Goal: Navigation & Orientation: Find specific page/section

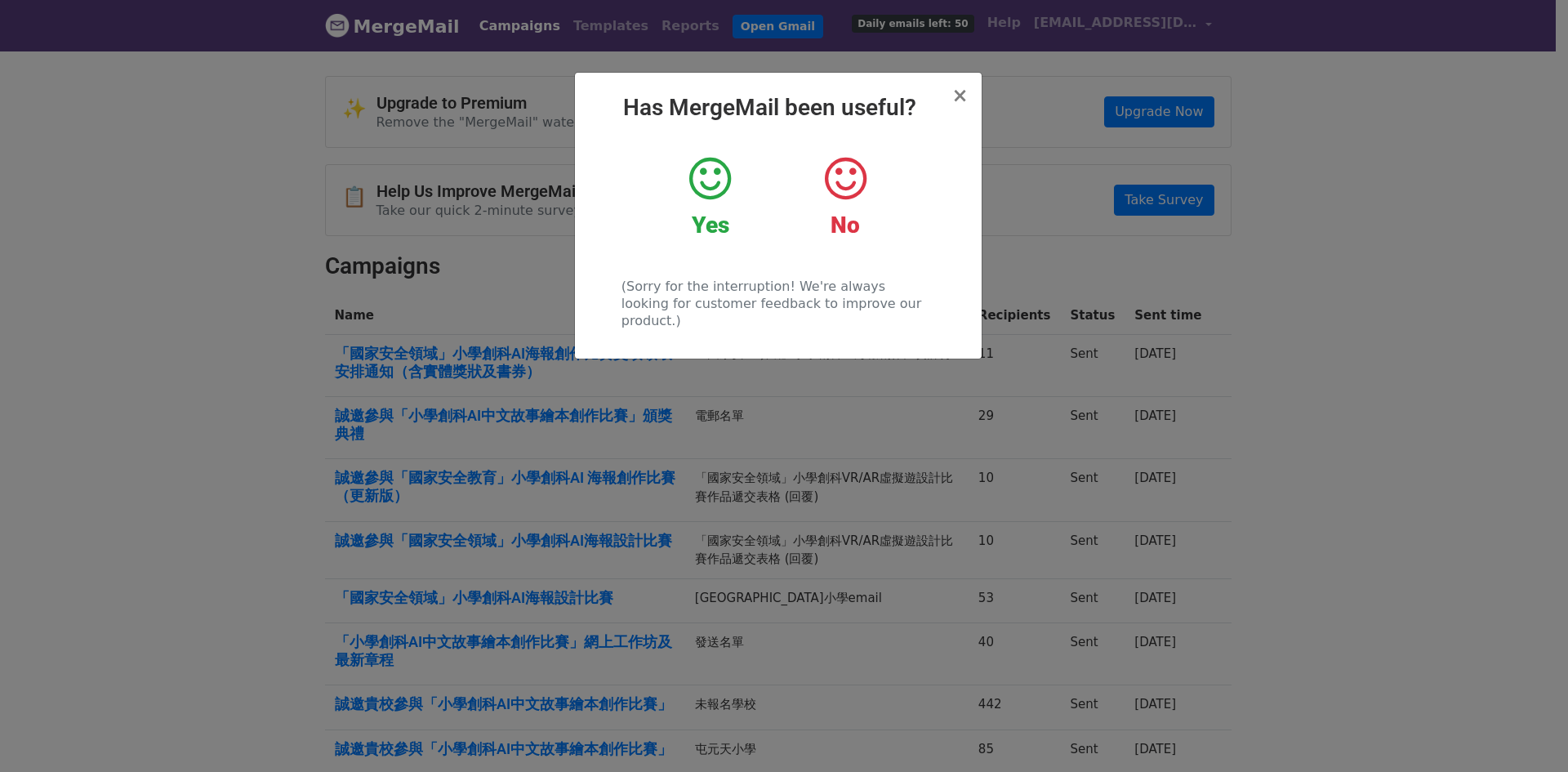
click at [715, 171] on icon at bounding box center [710, 179] width 42 height 49
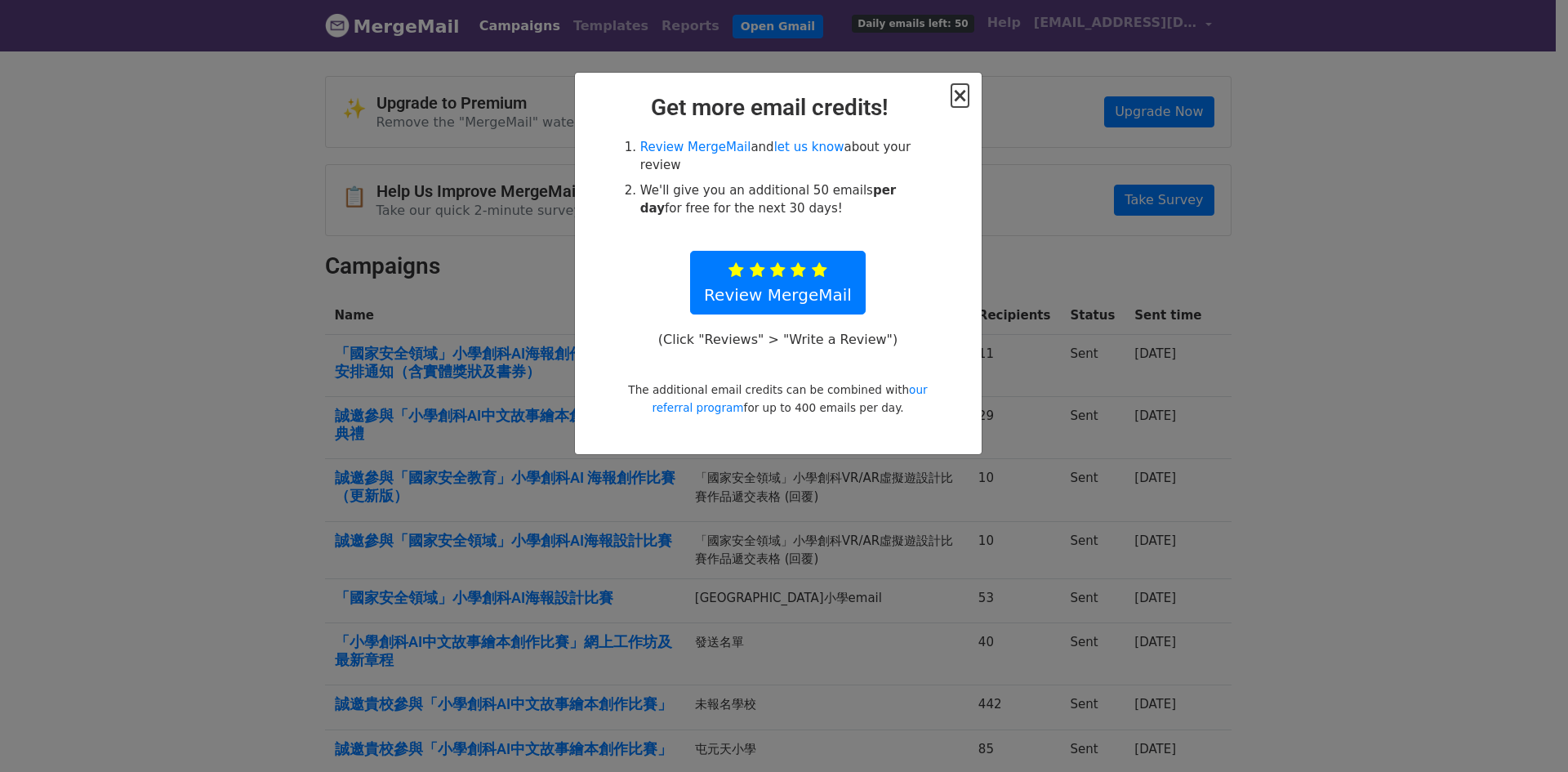
click at [960, 105] on span "×" at bounding box center [960, 95] width 16 height 23
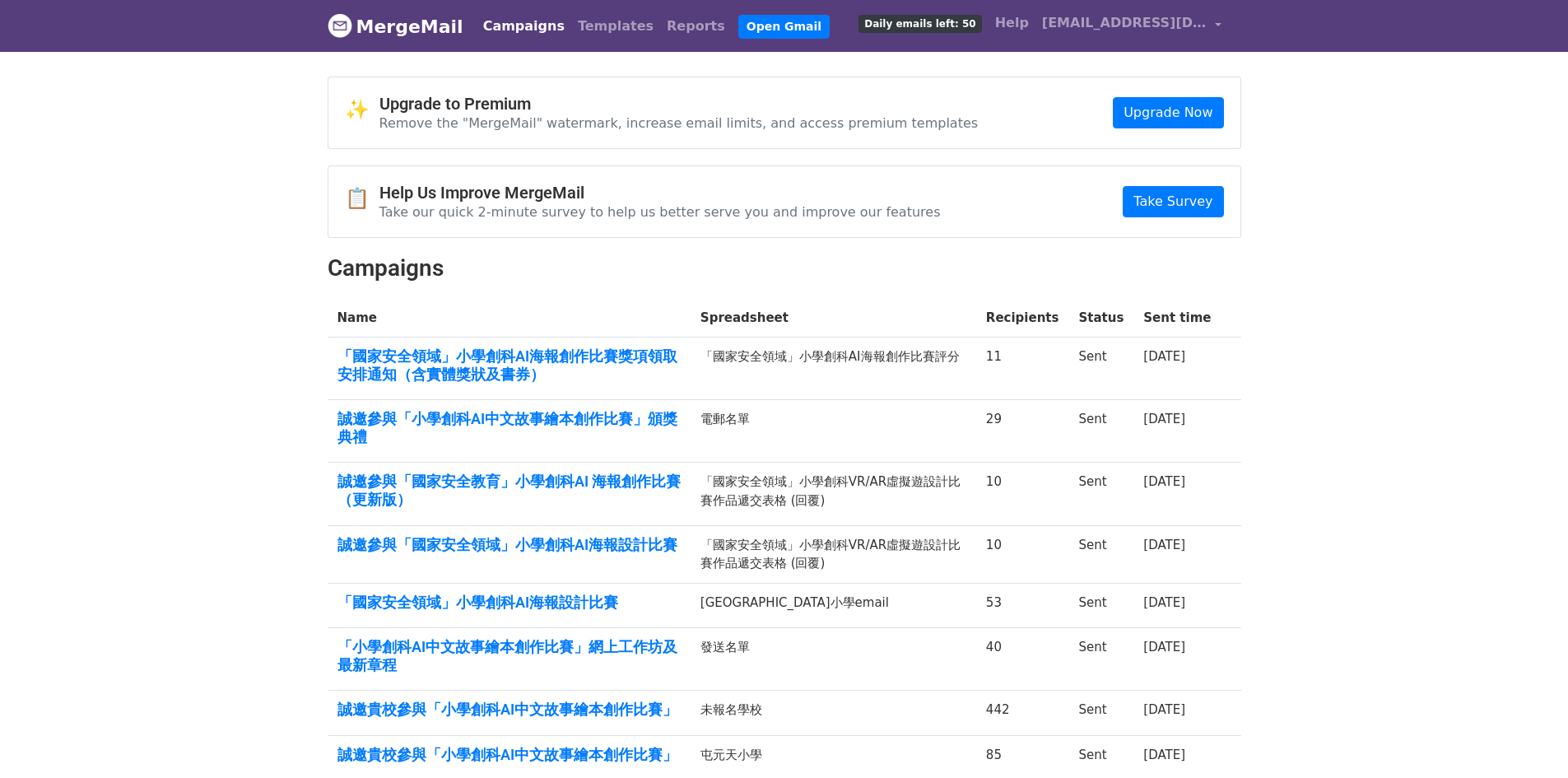
click at [853, 25] on div "Campaigns Templates Reports Open Gmail Daily emails left: 50 Help cnc@hodao.edu…" at bounding box center [849, 26] width 760 height 38
click at [739, 28] on link "Open Gmail" at bounding box center [784, 27] width 92 height 24
click at [491, 31] on link "Campaigns" at bounding box center [524, 27] width 94 height 33
click at [582, 30] on link "Templates" at bounding box center [615, 27] width 89 height 33
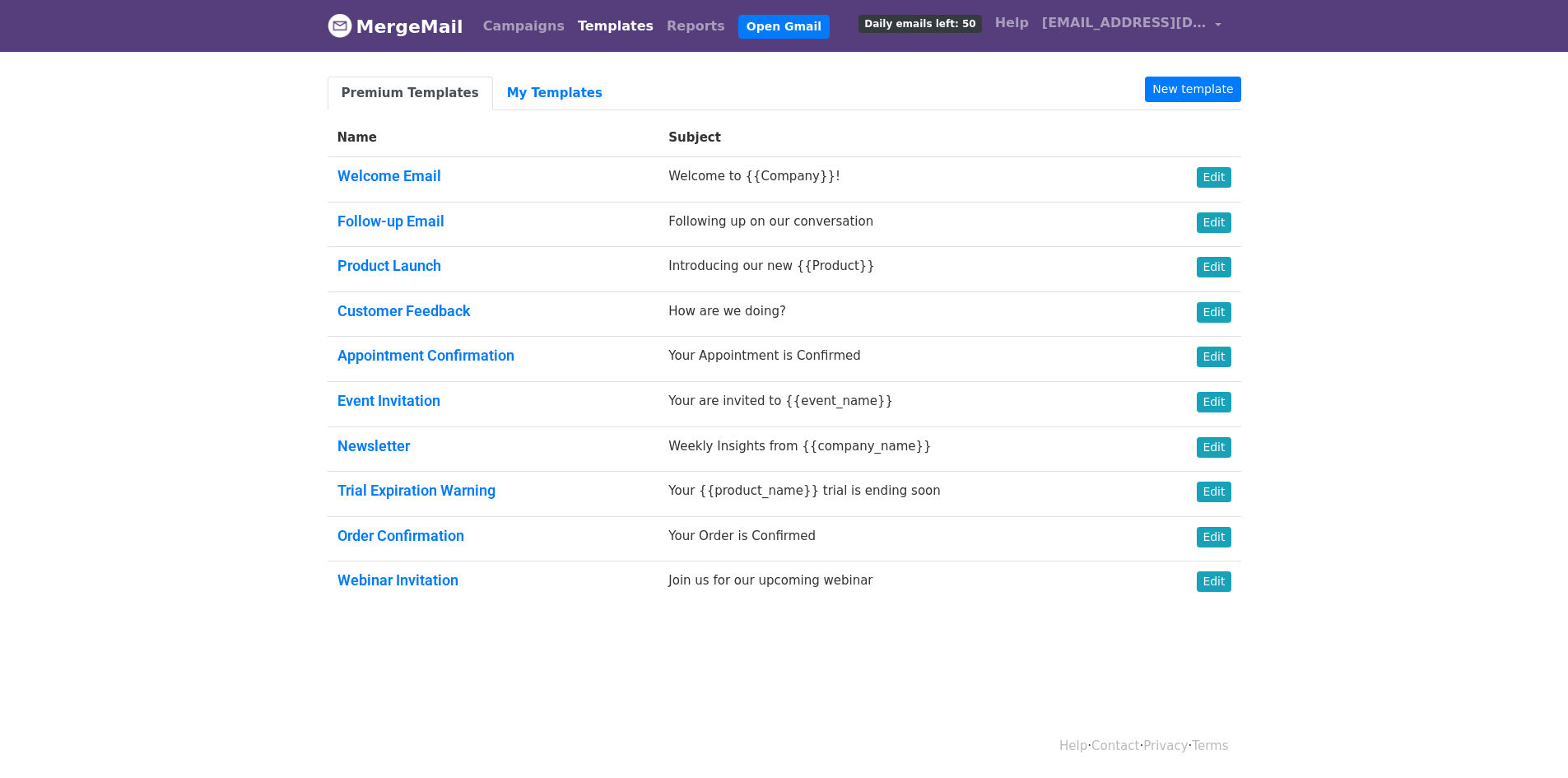
drag, startPoint x: 0, startPoint y: 0, endPoint x: 418, endPoint y: 28, distance: 418.9
click at [418, 28] on link "MergeMail" at bounding box center [395, 27] width 135 height 35
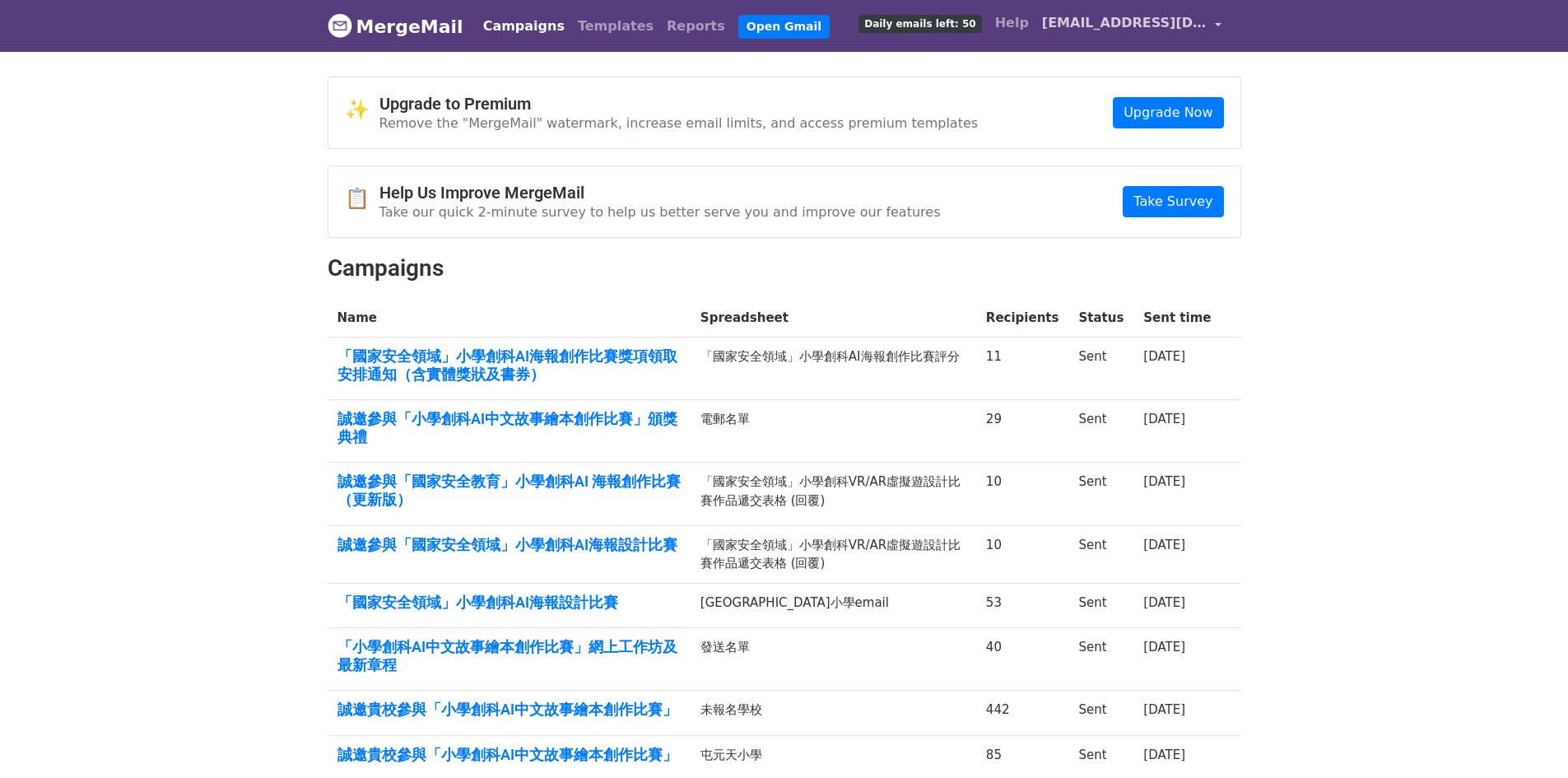
click at [1123, 36] on link "[EMAIL_ADDRESS][DOMAIN_NAME]" at bounding box center [1132, 26] width 192 height 38
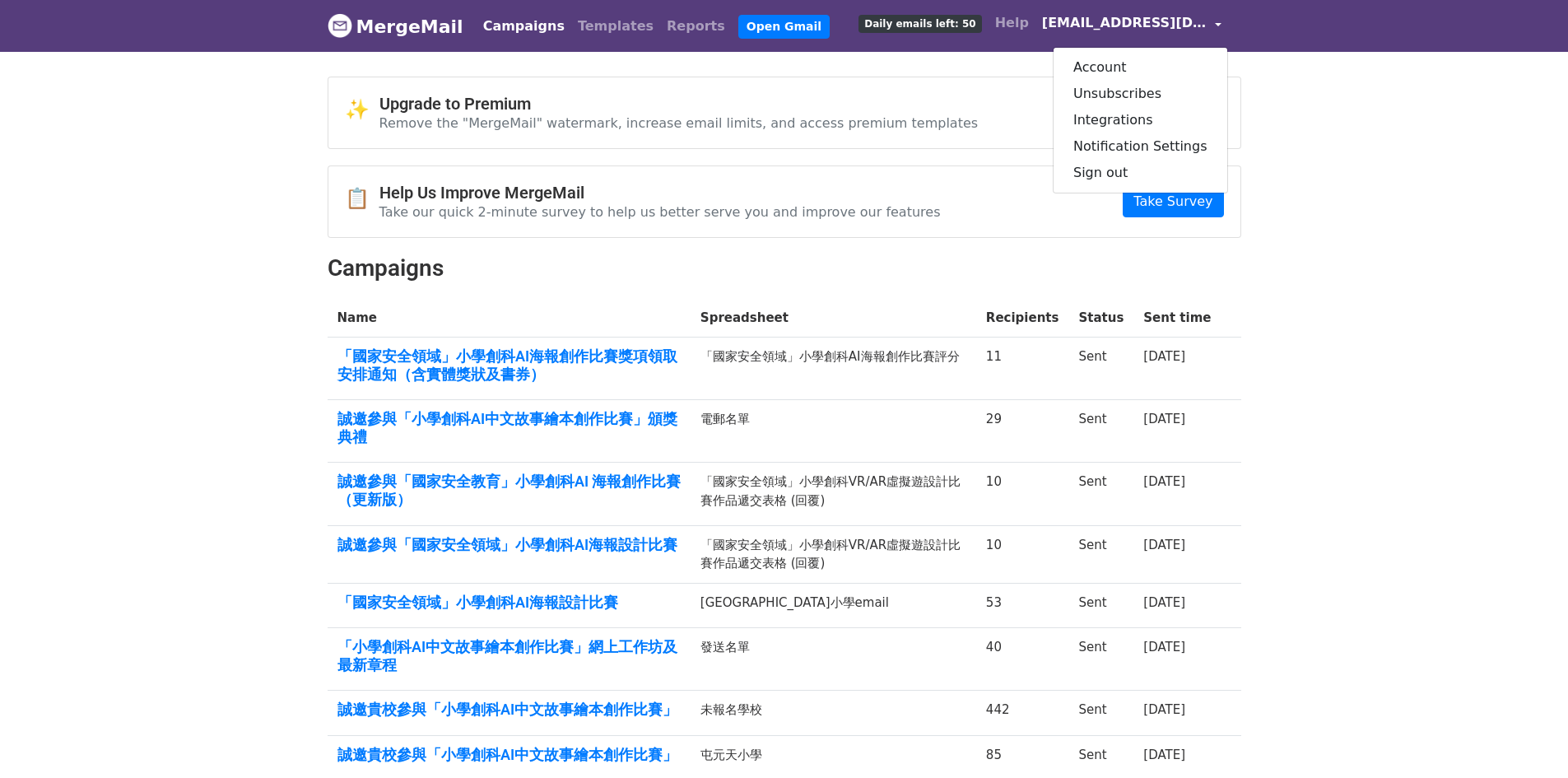
click at [978, 23] on span "Daily emails left: 50" at bounding box center [920, 24] width 123 height 18
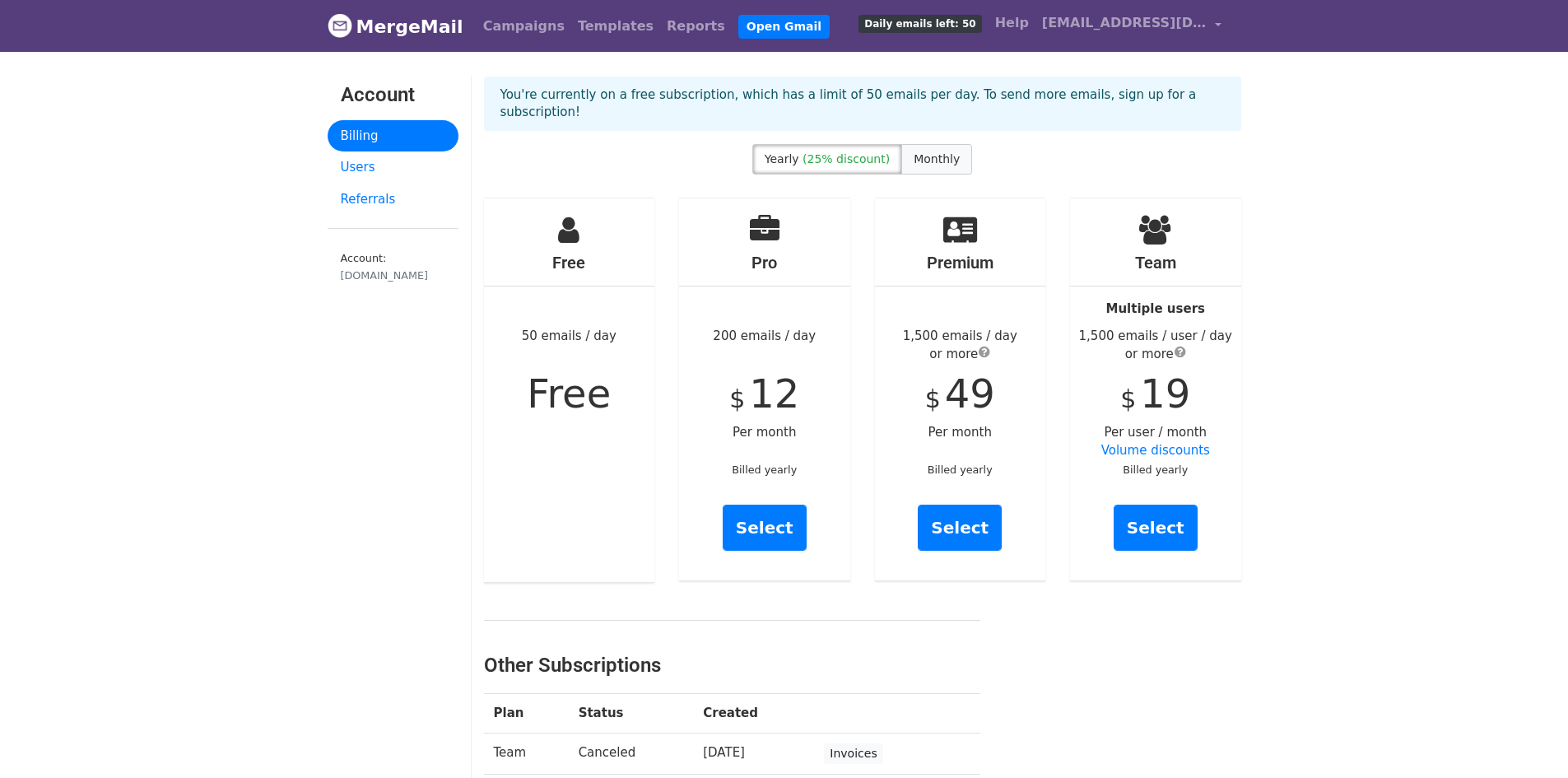
click at [940, 152] on span "Monthly" at bounding box center [936, 158] width 46 height 13
click at [1176, 32] on span "[EMAIL_ADDRESS][DOMAIN_NAME]" at bounding box center [1125, 23] width 165 height 20
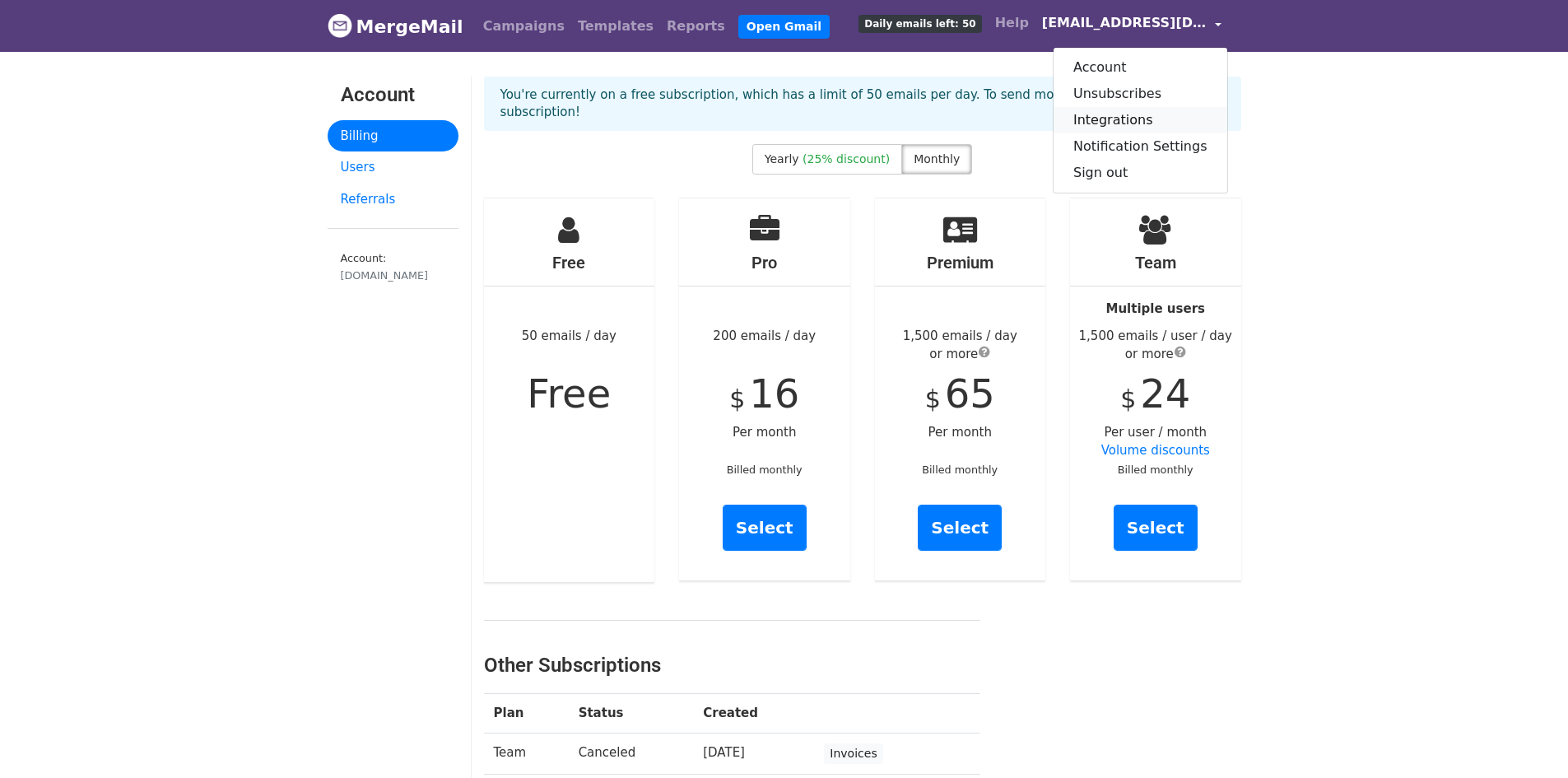
click at [1142, 119] on link "Integrations" at bounding box center [1141, 120] width 174 height 27
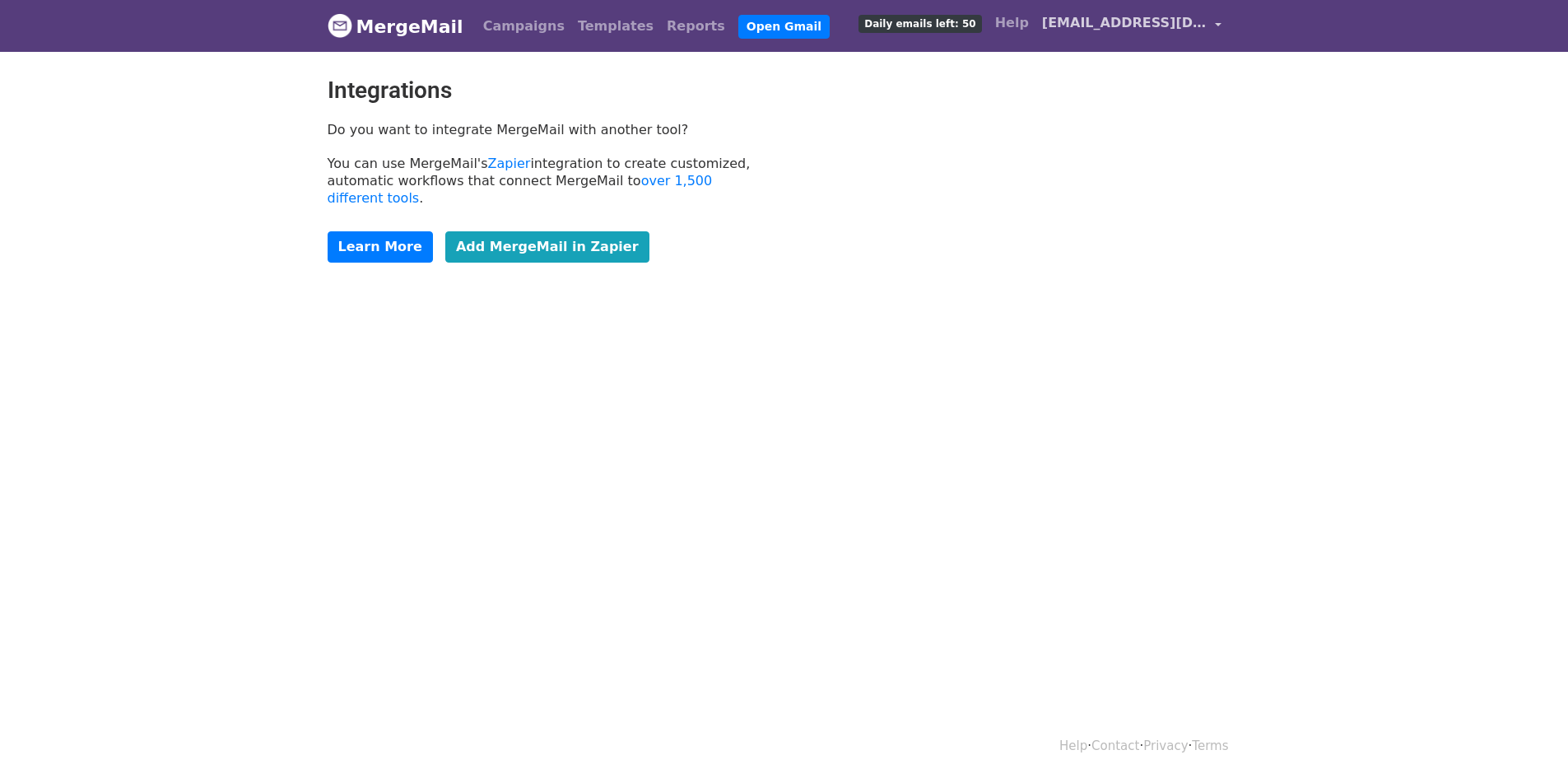
click at [1107, 24] on span "[EMAIL_ADDRESS][DOMAIN_NAME]" at bounding box center [1125, 23] width 165 height 20
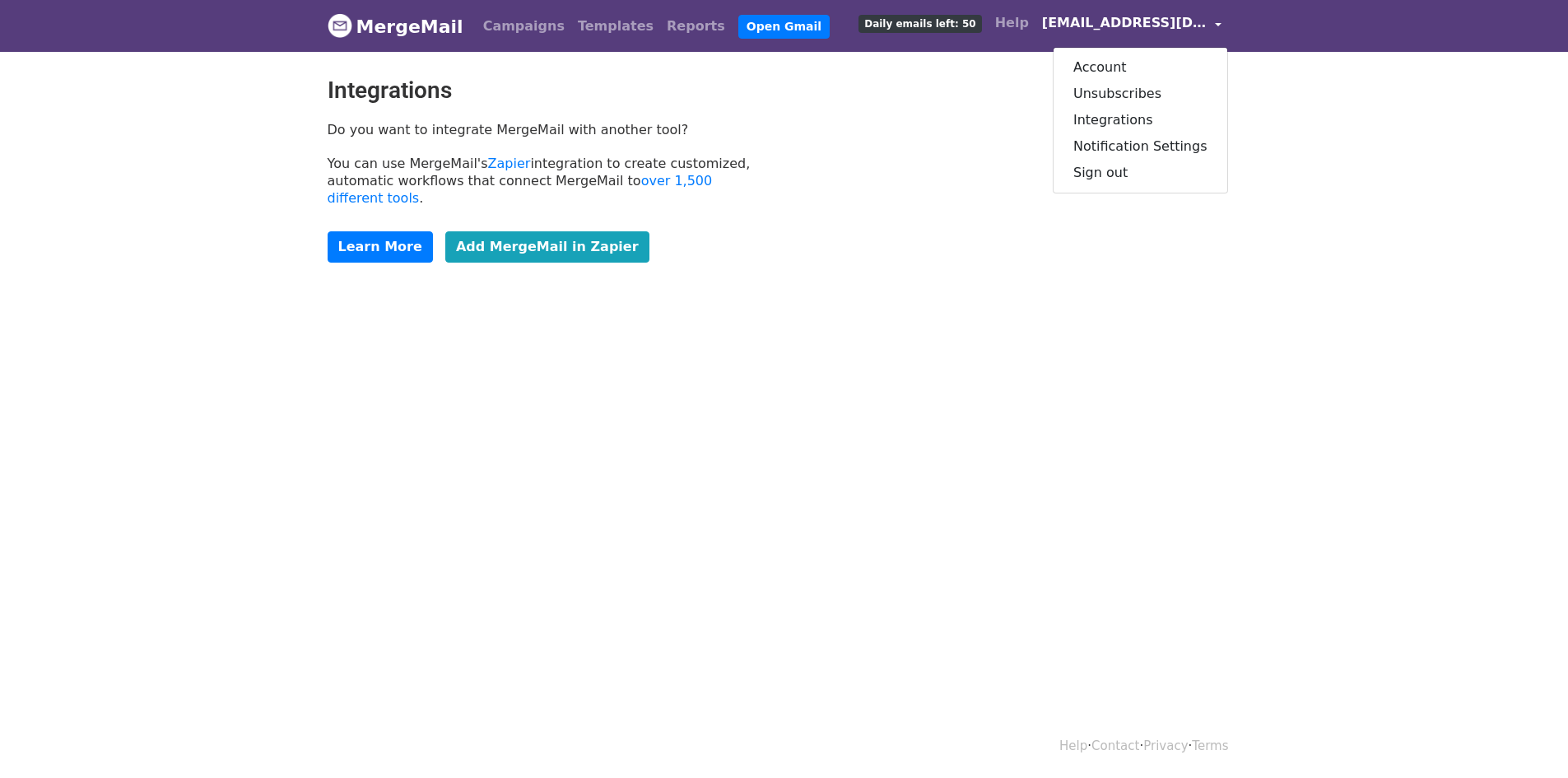
click at [868, 130] on div "Integrations Do you want to integrate MergeMail with another tool? You can use …" at bounding box center [784, 178] width 938 height 202
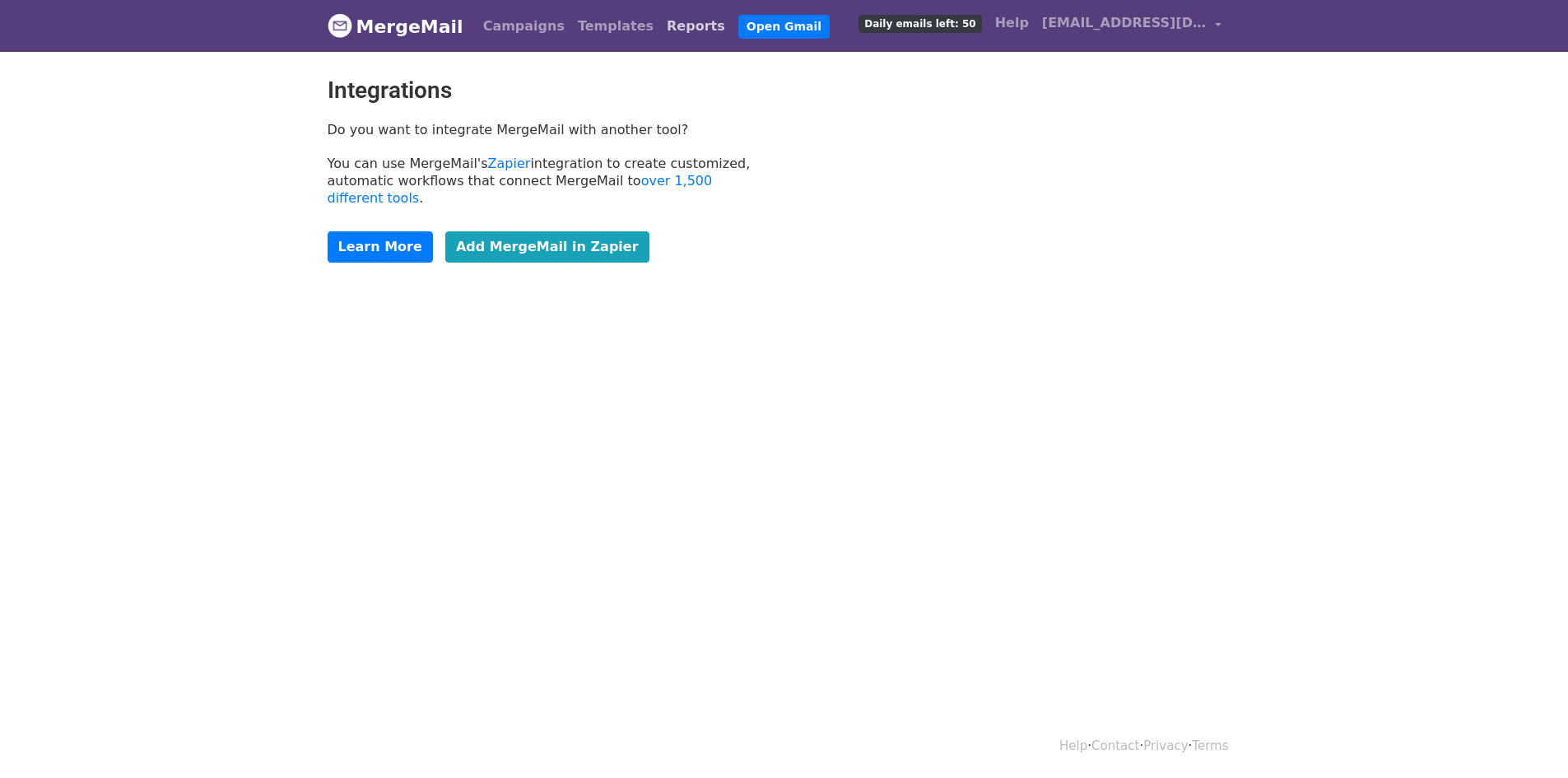
click at [669, 25] on link "Reports" at bounding box center [696, 27] width 71 height 33
